Goal: Transaction & Acquisition: Subscribe to service/newsletter

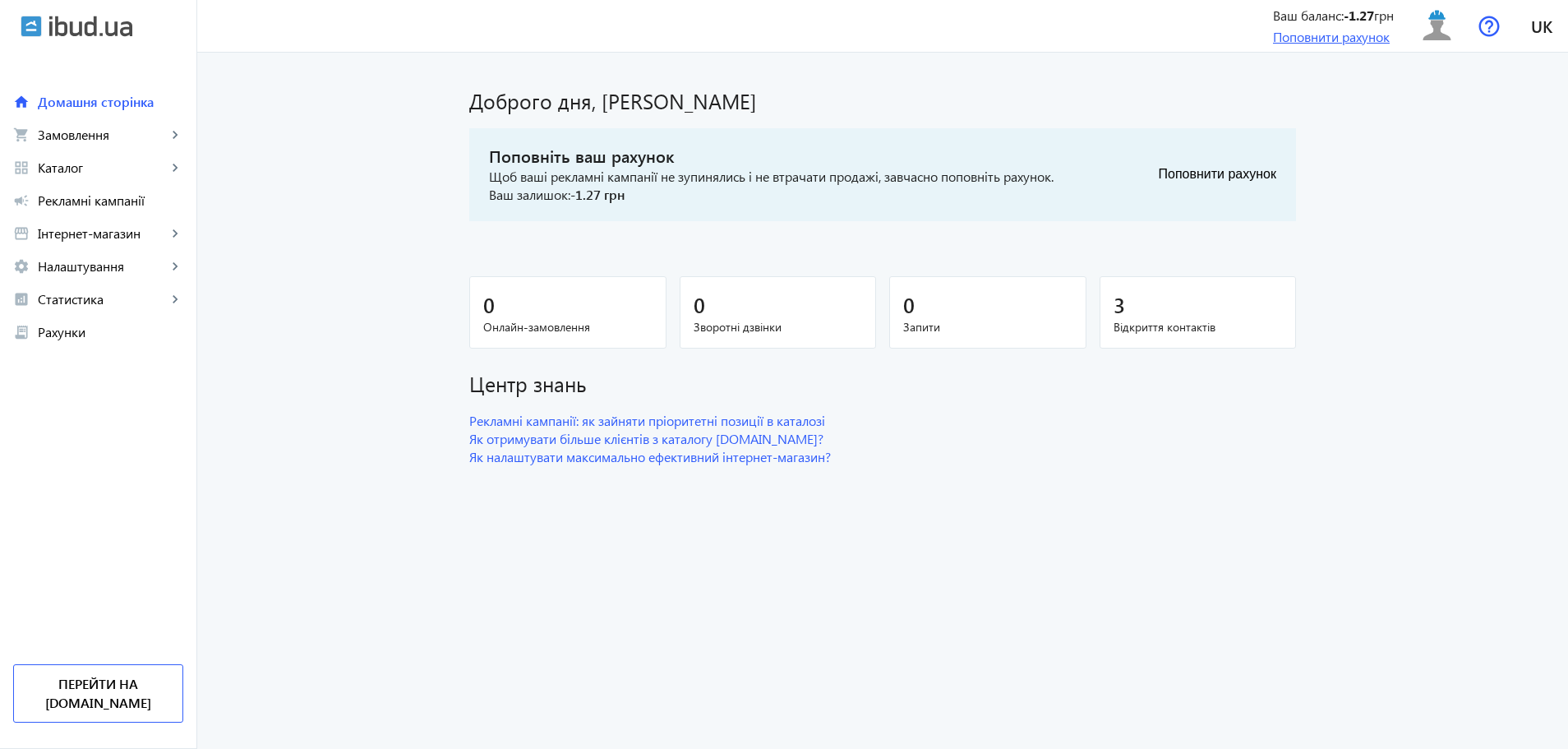
click at [1292, 42] on link "Поповнити рахунок" at bounding box center [1331, 36] width 117 height 17
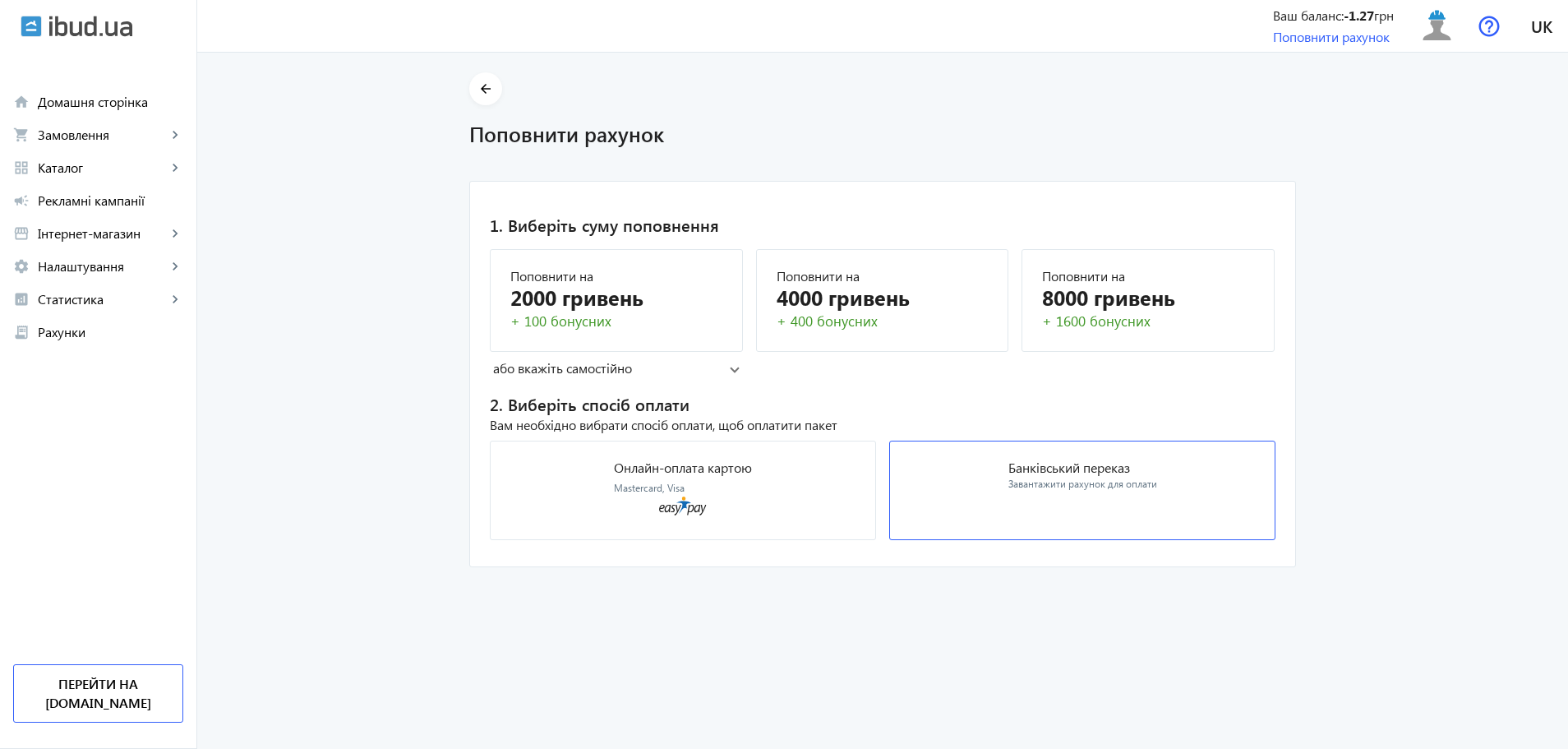
click at [940, 507] on mat-card "Банківський переказ Завантажити рахунок для оплати" at bounding box center [1082, 490] width 386 height 99
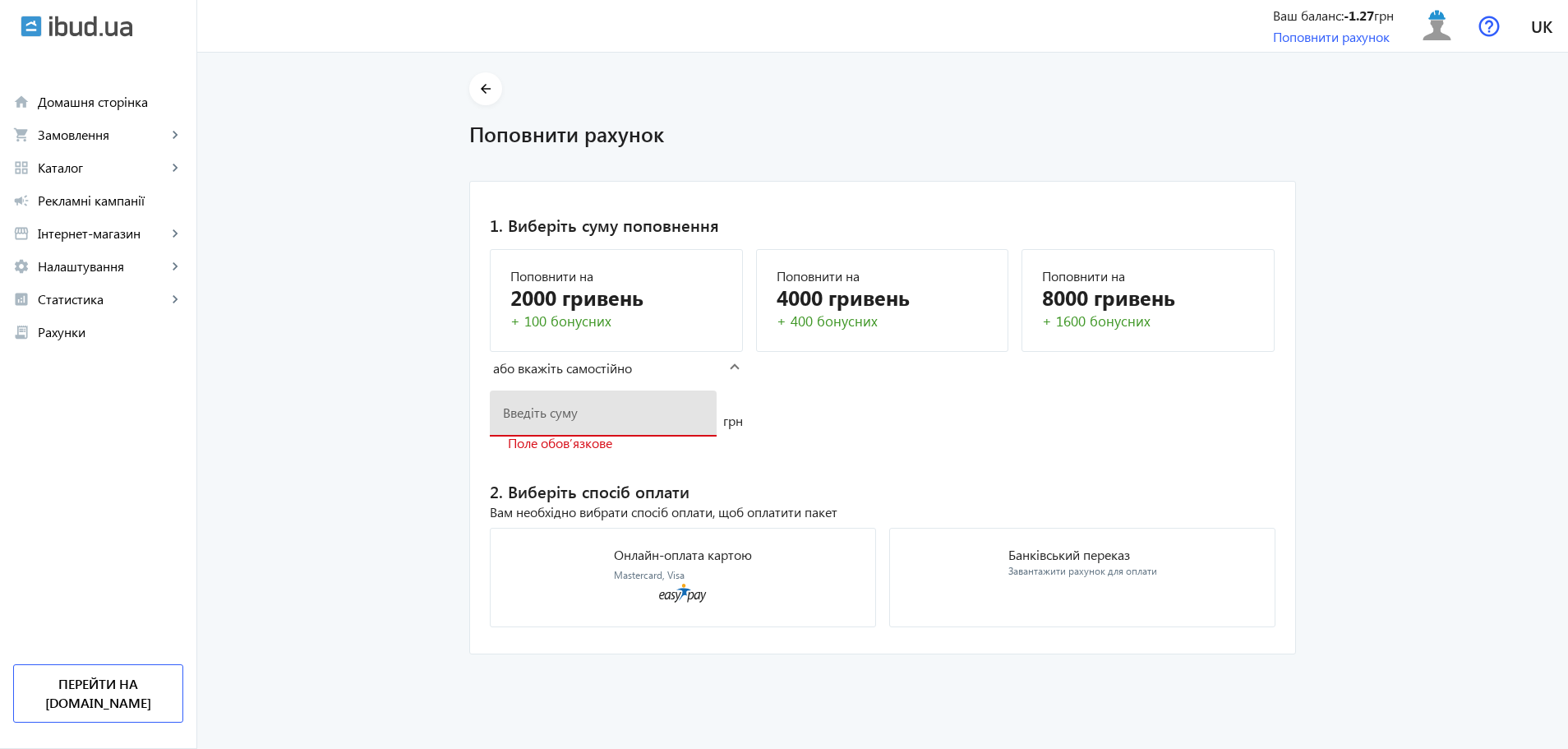
click at [631, 419] on input "number" at bounding box center [603, 412] width 201 height 17
type input "1000"
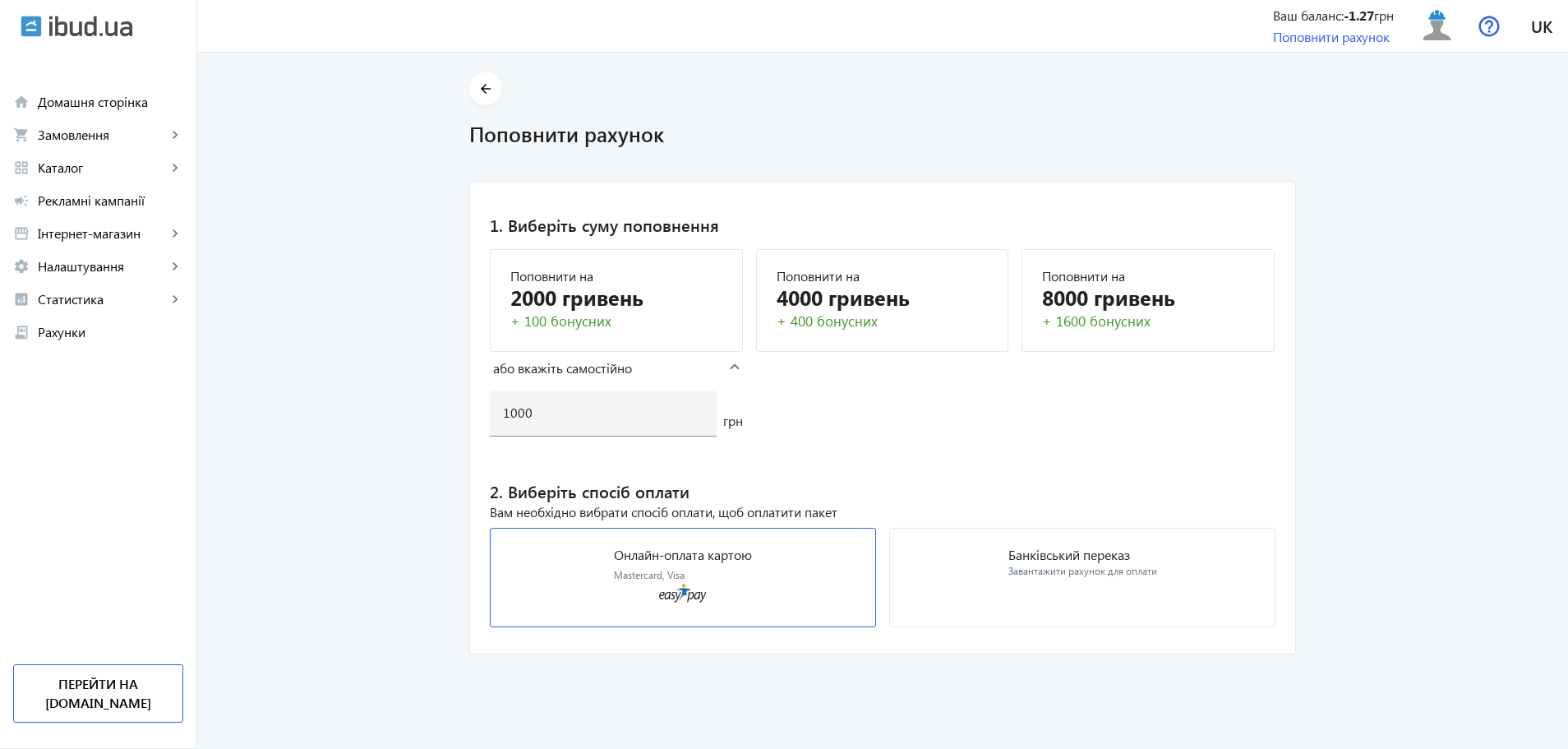
click at [782, 548] on mat-card "Онлайн-оплата картою Mastercard, Visa" at bounding box center [683, 577] width 386 height 99
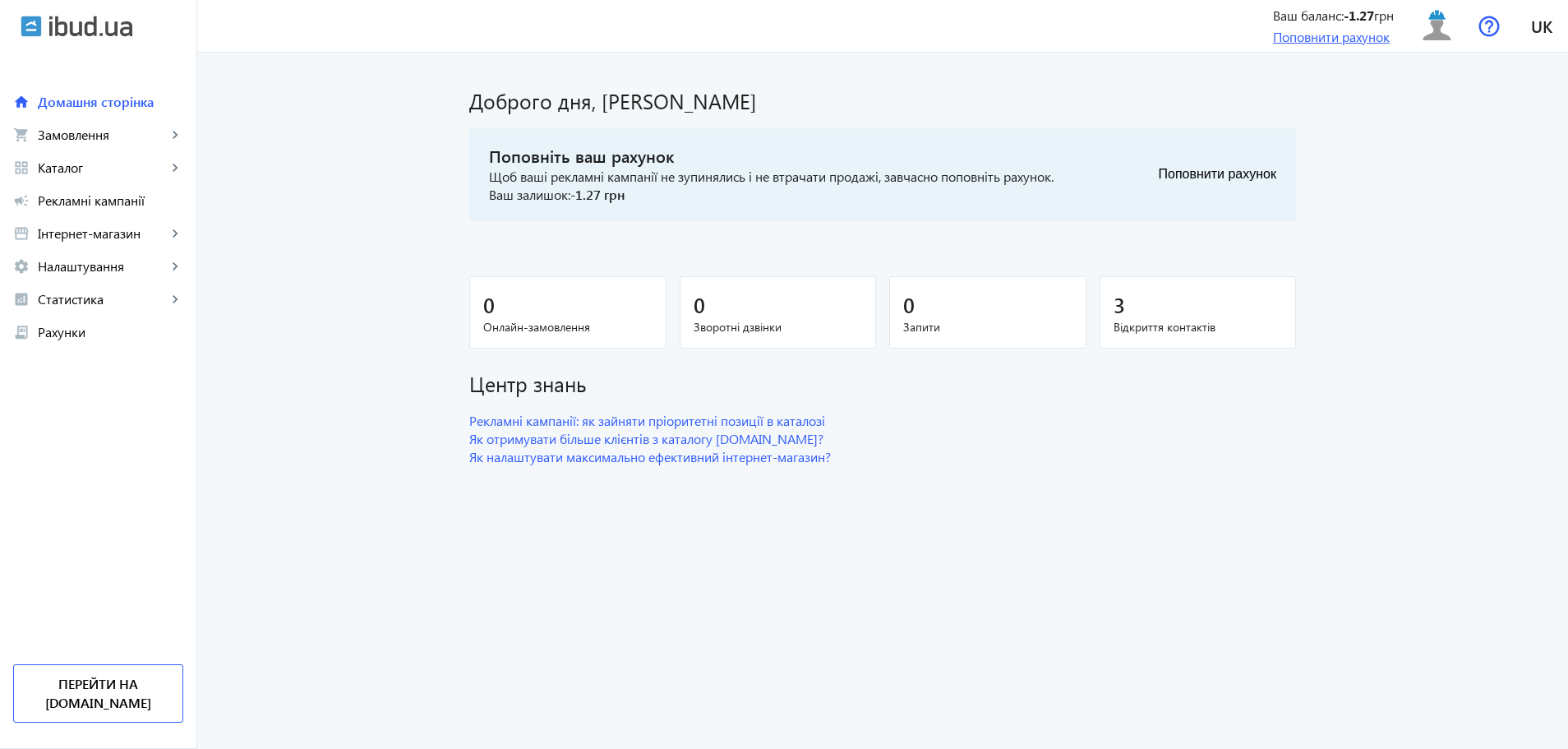
click at [1309, 44] on link "Поповнити рахунок" at bounding box center [1331, 36] width 117 height 17
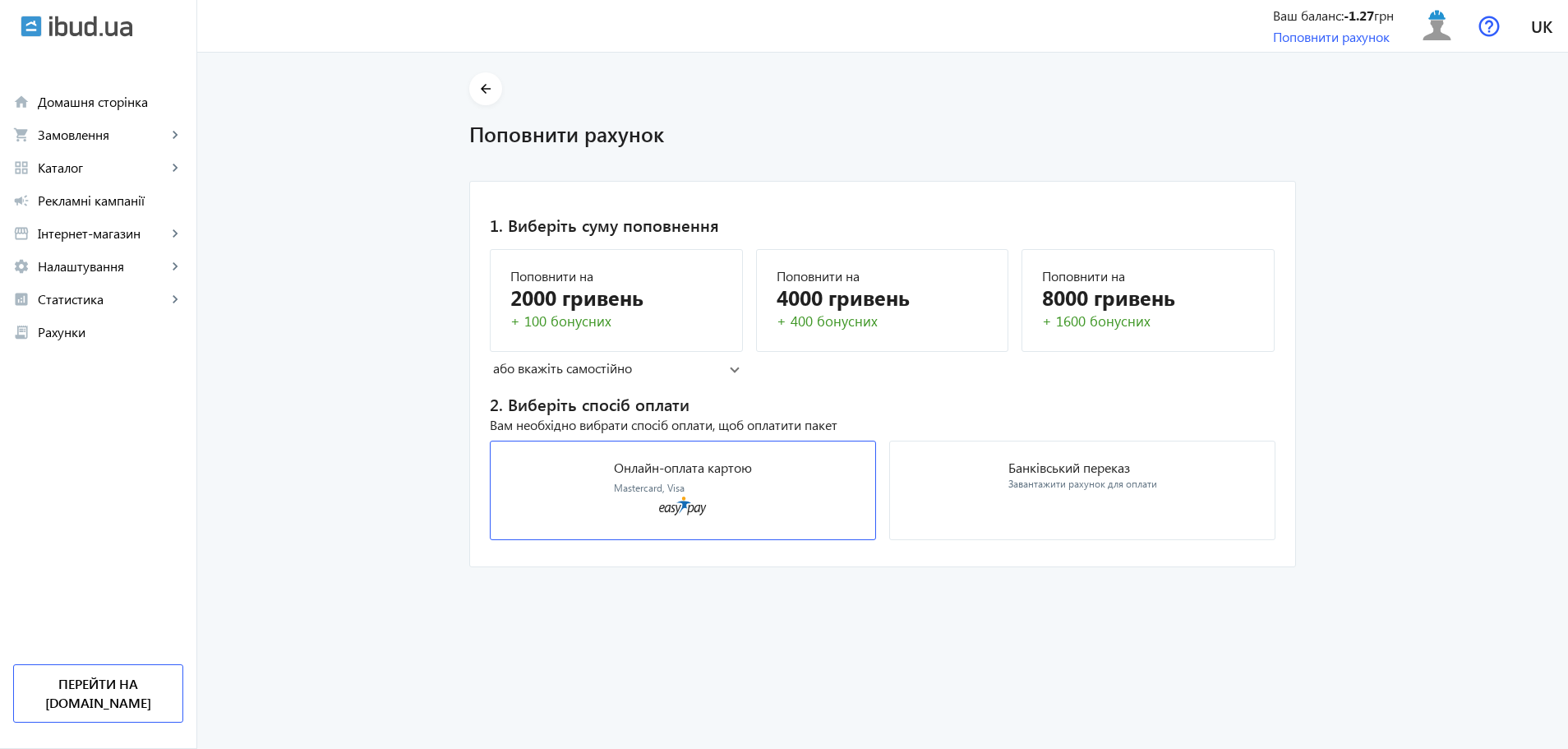
click at [733, 491] on div "Онлайн-оплата картою Mastercard, Visa" at bounding box center [683, 478] width 138 height 35
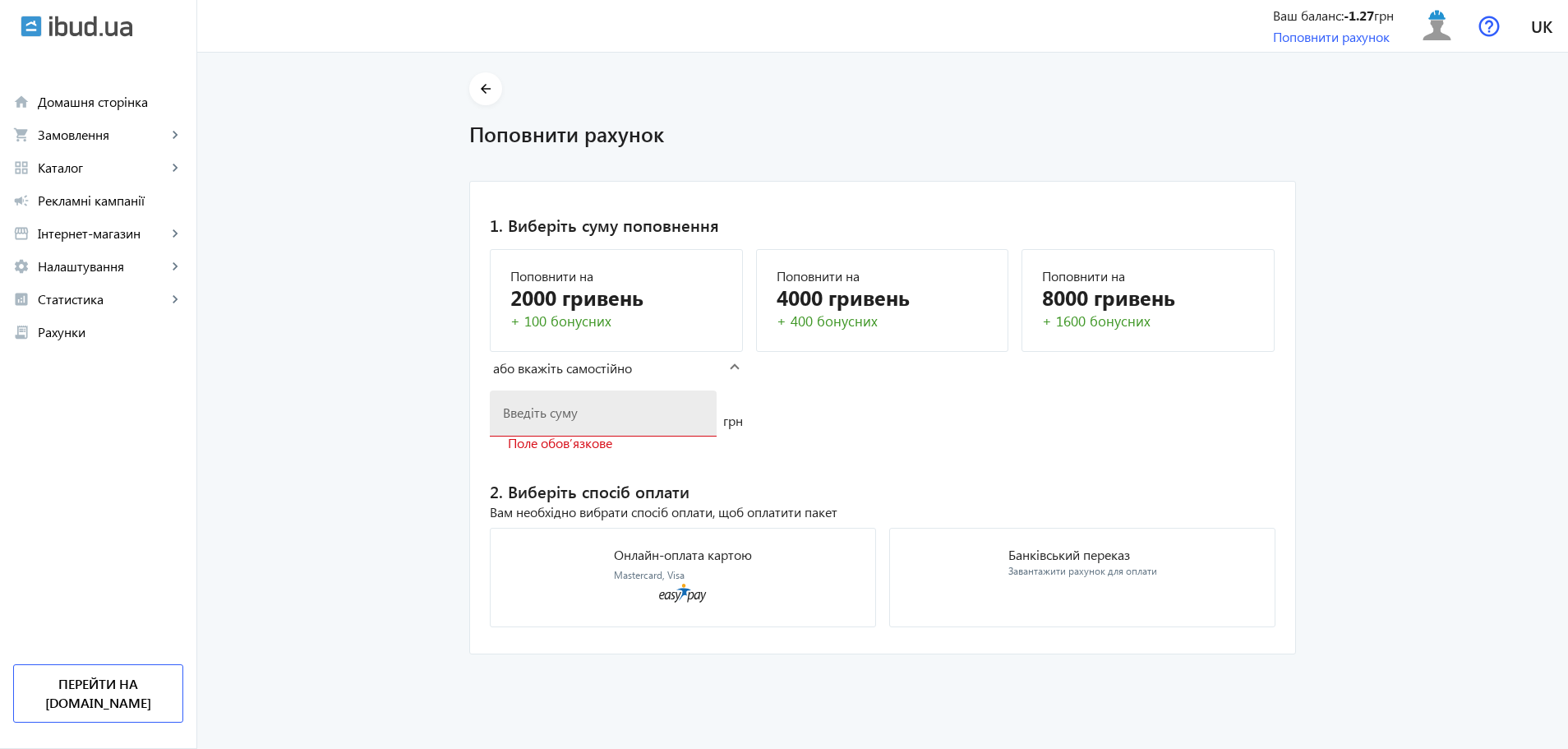
click at [652, 414] on input "number" at bounding box center [603, 412] width 201 height 17
type input "1000"
click at [700, 554] on p "Онлайн-оплата картою" at bounding box center [683, 554] width 138 height 13
